Goal: Find specific page/section: Find specific page/section

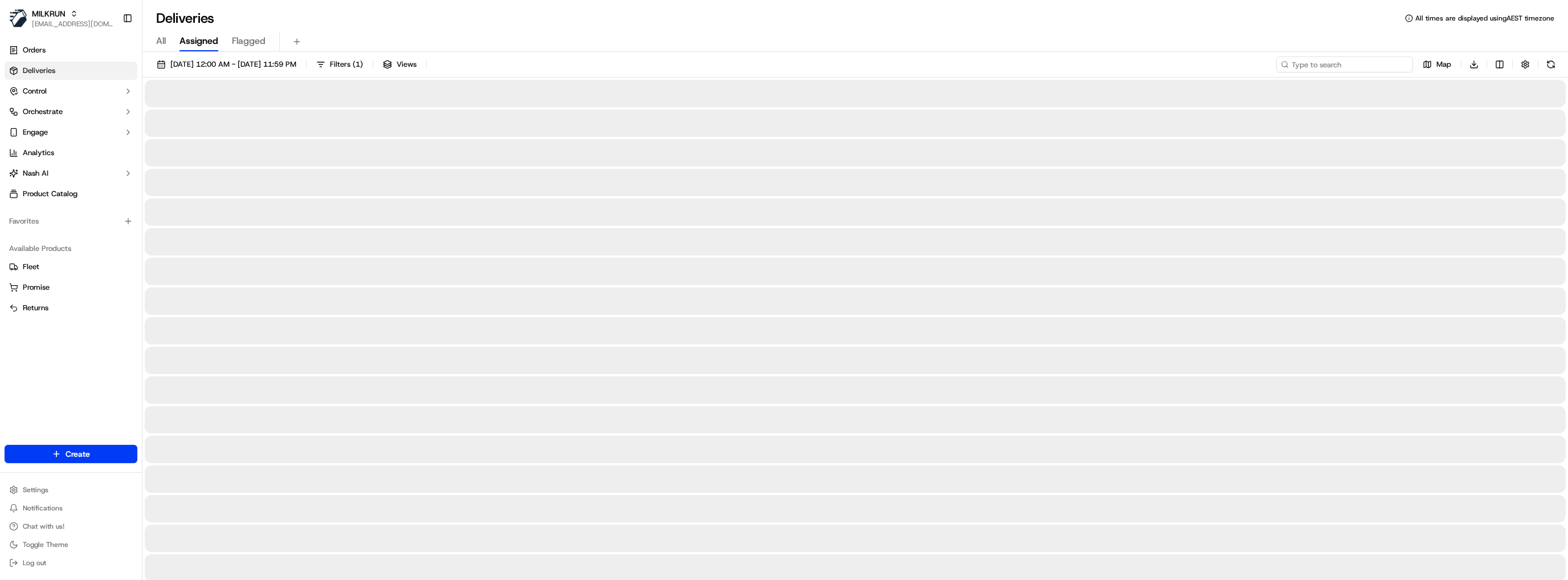
click at [1350, 60] on input at bounding box center [1345, 64] width 137 height 16
paste input "a41dc286-3653-4216-b142-e080bf2854ea"
type input "a41dc286-3653-4216-b142-e080bf2854ea"
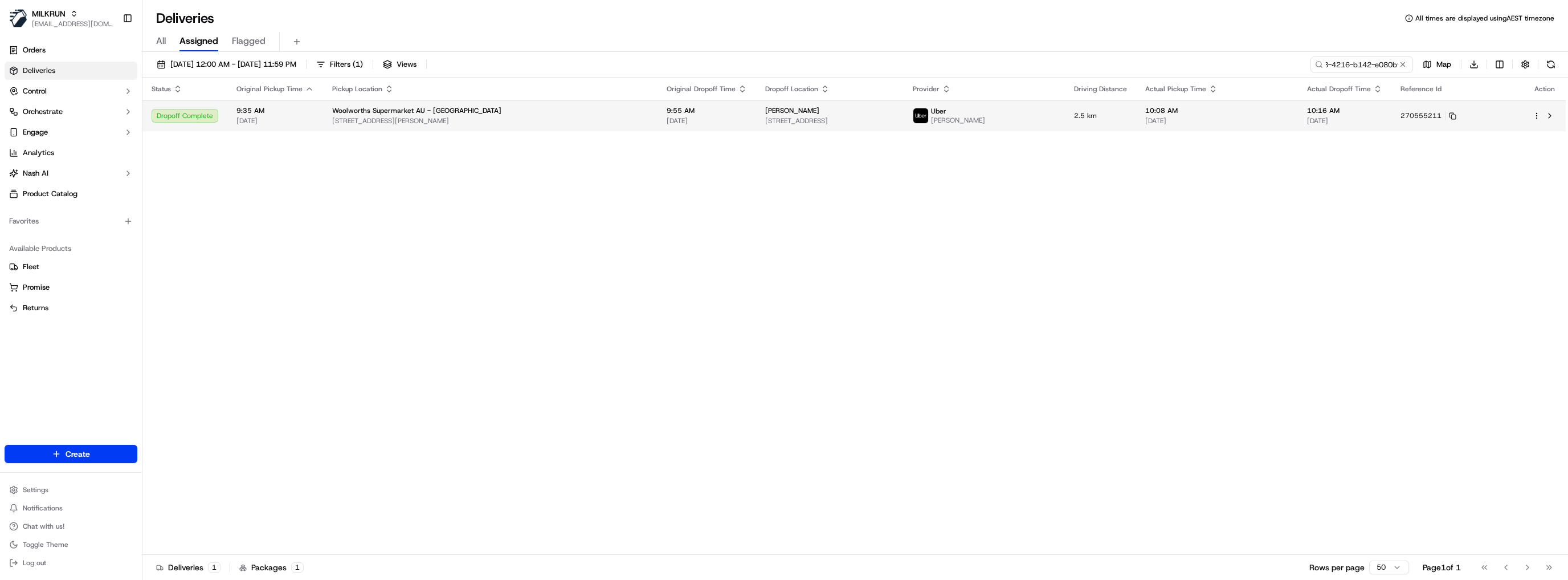
click at [848, 112] on div "[PERSON_NAME]" at bounding box center [830, 110] width 129 height 9
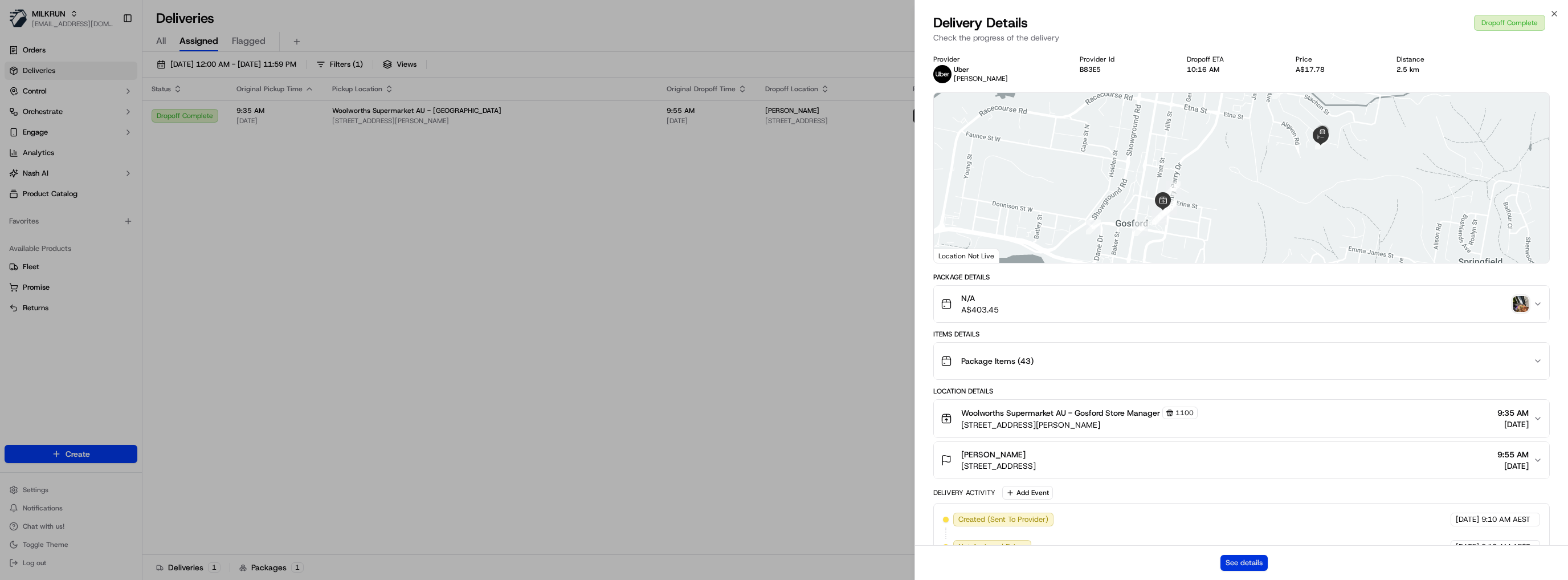
click at [1263, 569] on button "See details" at bounding box center [1245, 563] width 47 height 16
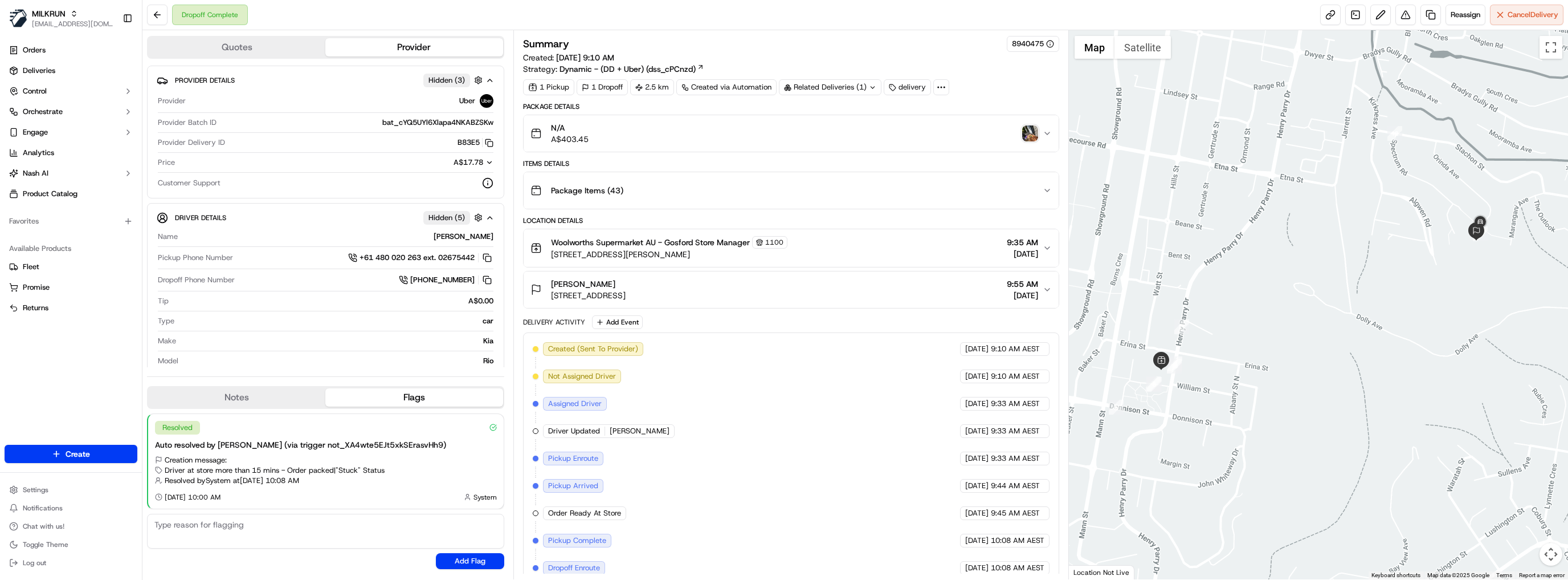
drag, startPoint x: 1032, startPoint y: 138, endPoint x: 1028, endPoint y: 133, distance: 6.4
click at [1028, 133] on img "button" at bounding box center [1030, 133] width 16 height 16
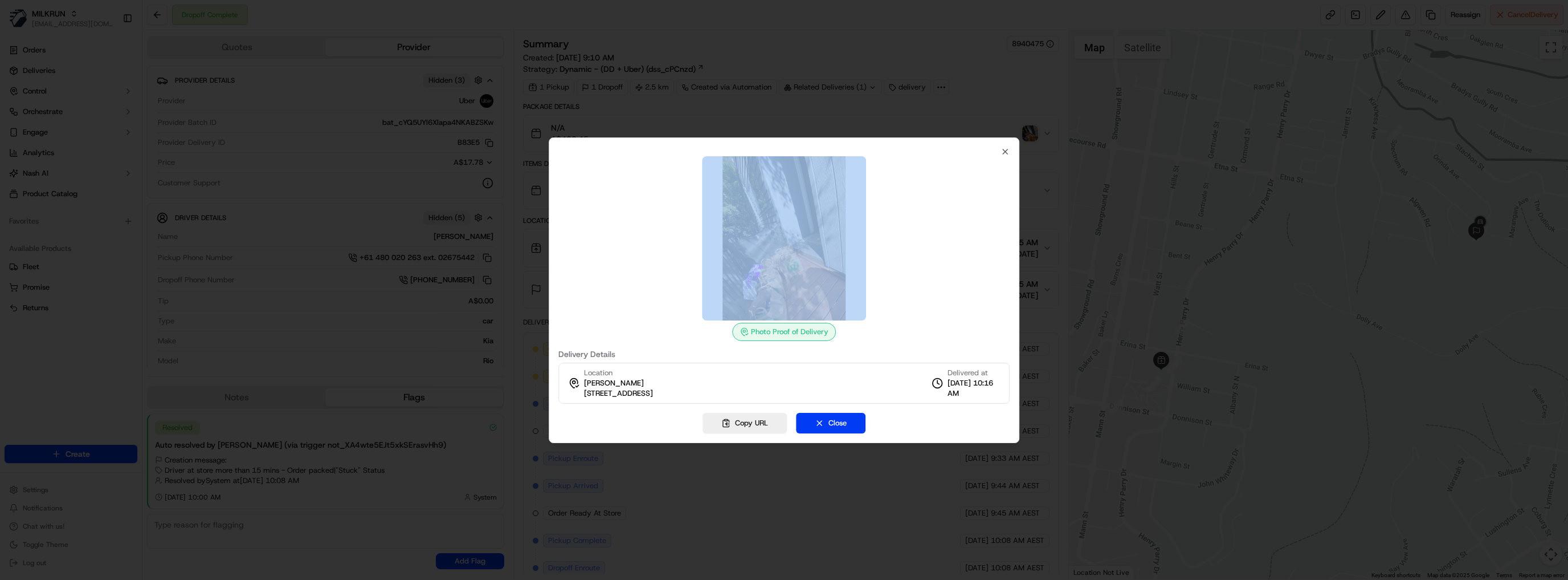
click at [1028, 133] on div at bounding box center [784, 290] width 1568 height 580
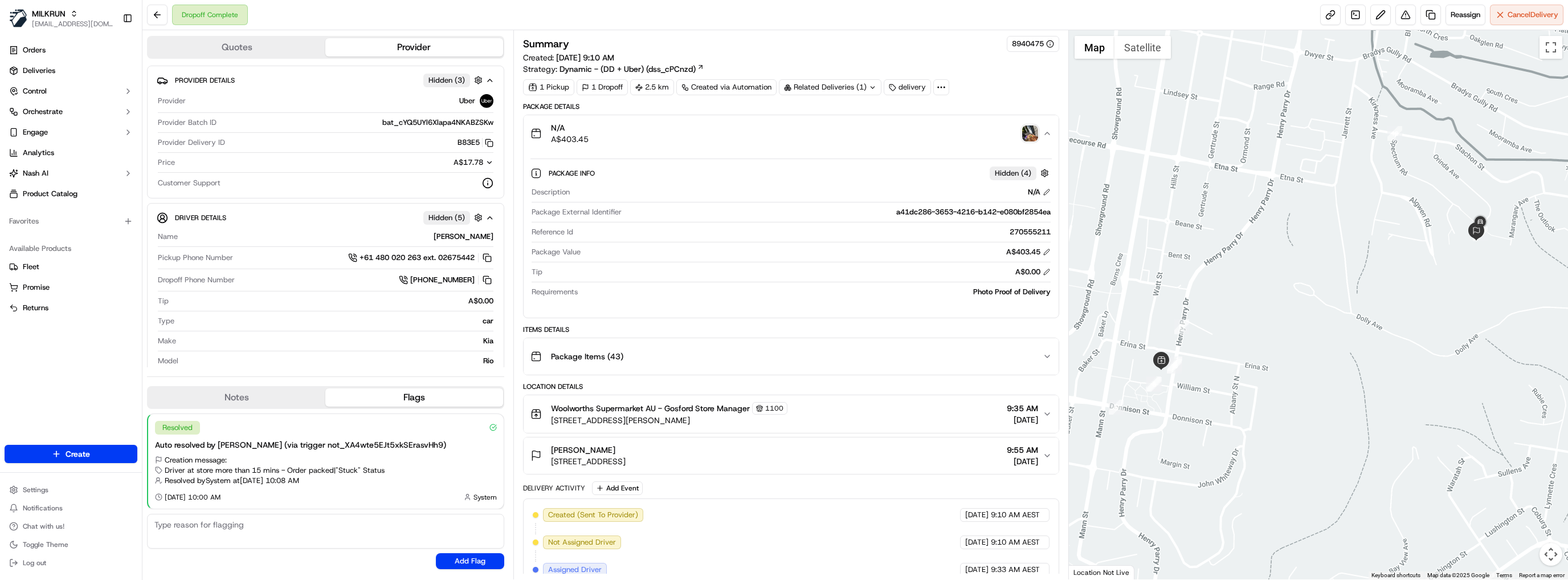
click at [1028, 133] on img "button" at bounding box center [1030, 133] width 16 height 16
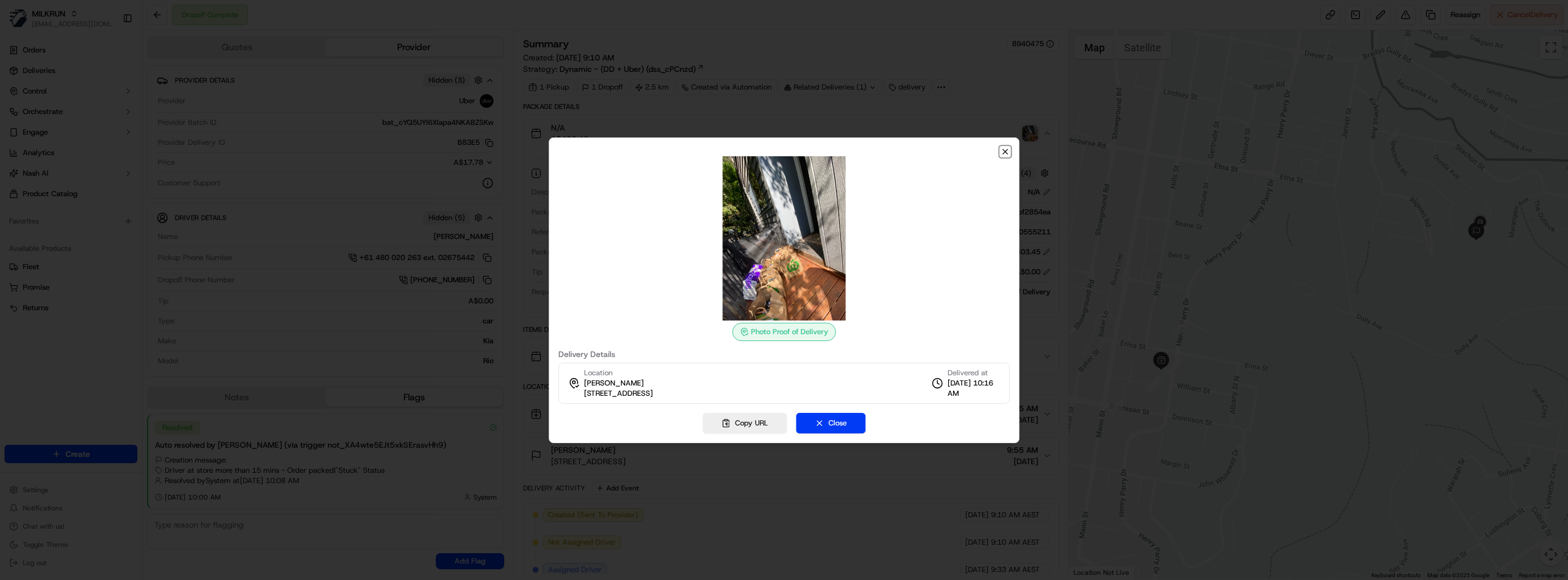
click at [1006, 154] on icon "button" at bounding box center [1005, 152] width 9 height 9
